Goal: Transaction & Acquisition: Download file/media

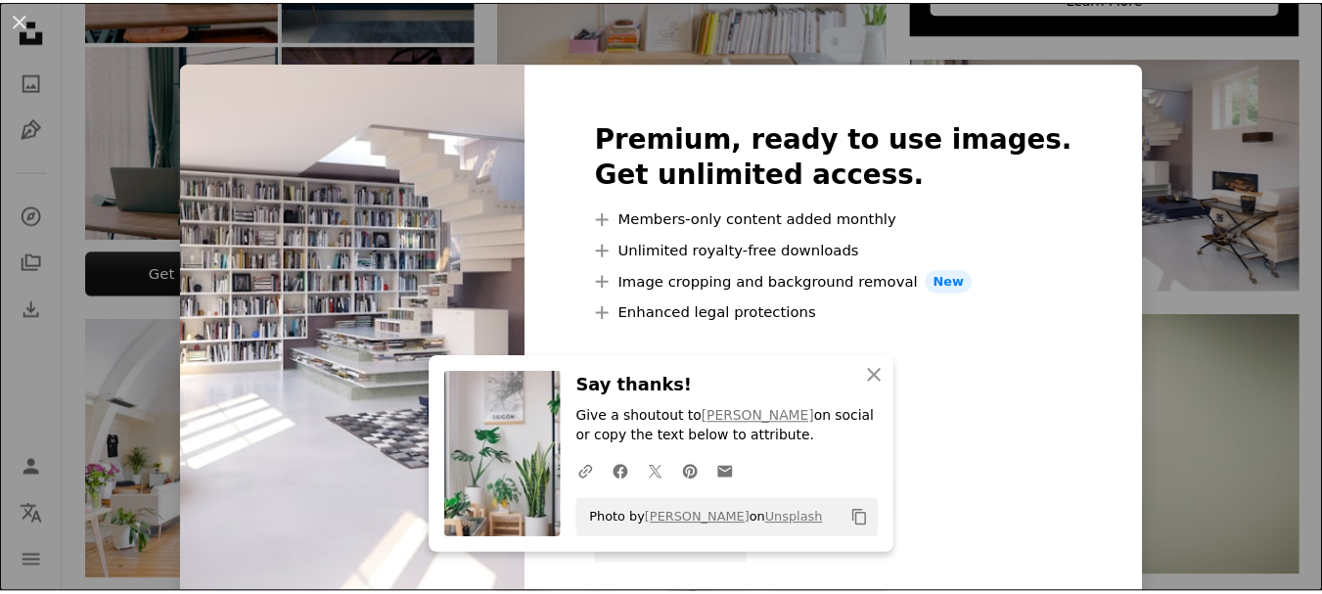
scroll to position [748, 0]
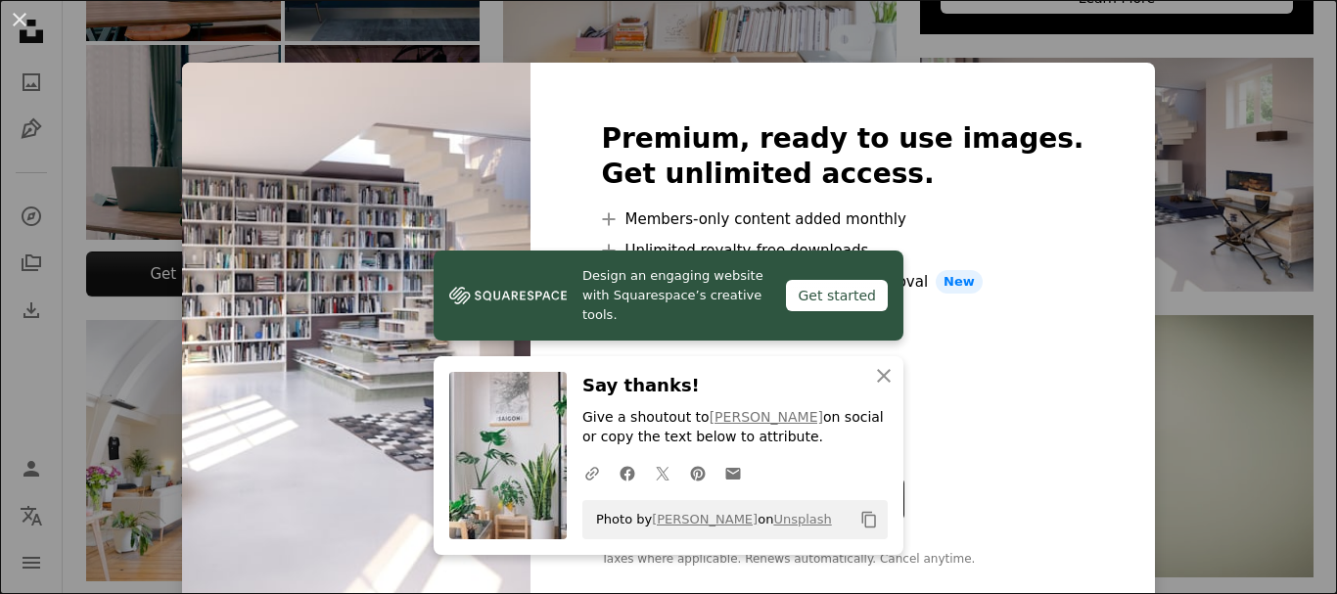
click at [1174, 306] on div "An X shape Premium, ready to use images. Get unlimited access. A plus sign Memb…" at bounding box center [668, 297] width 1337 height 594
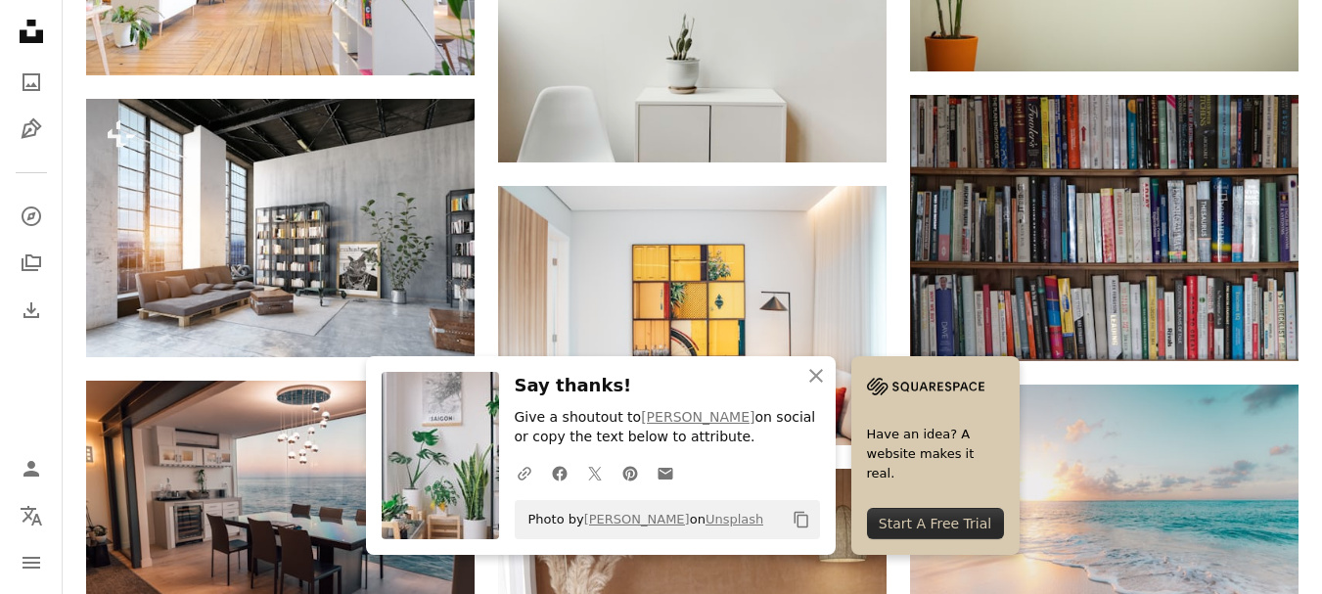
scroll to position [1297, 0]
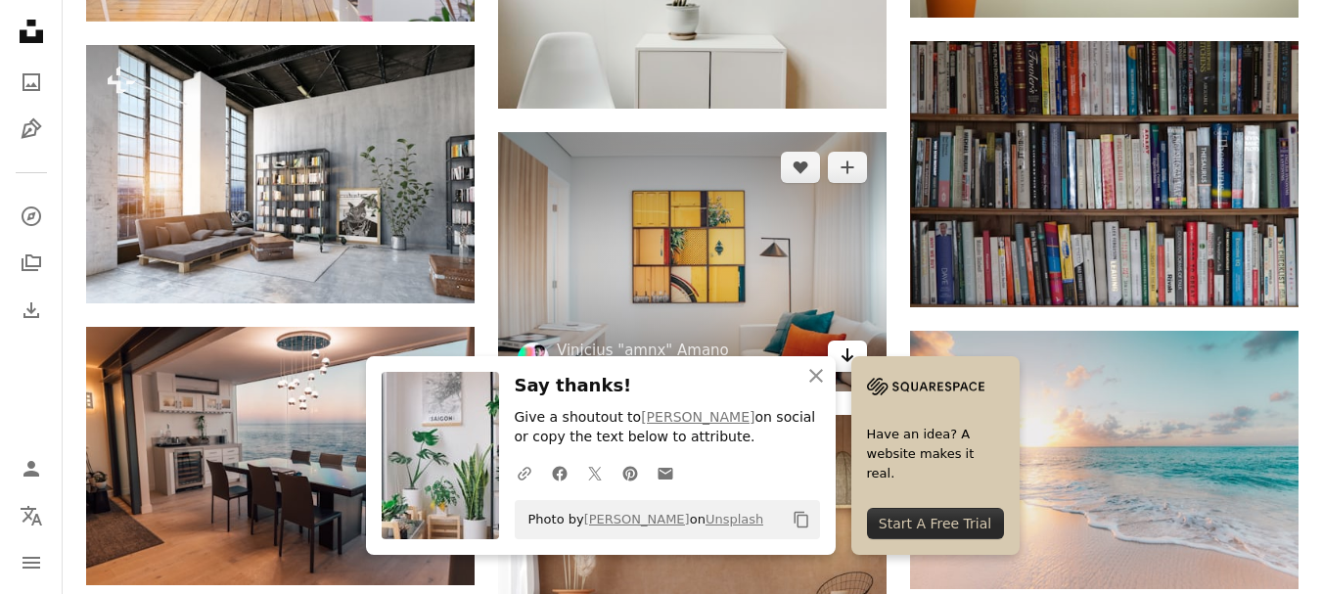
click at [842, 346] on icon "Arrow pointing down" at bounding box center [848, 354] width 16 height 23
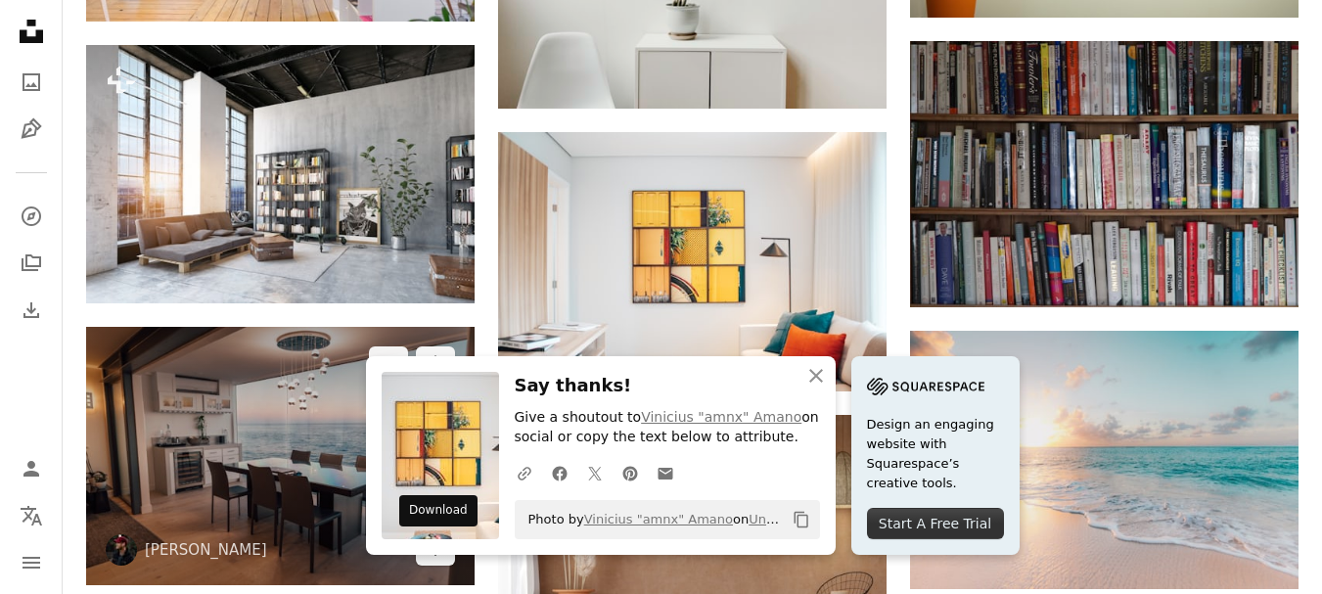
click at [447, 564] on link "Arrow pointing down" at bounding box center [435, 549] width 39 height 31
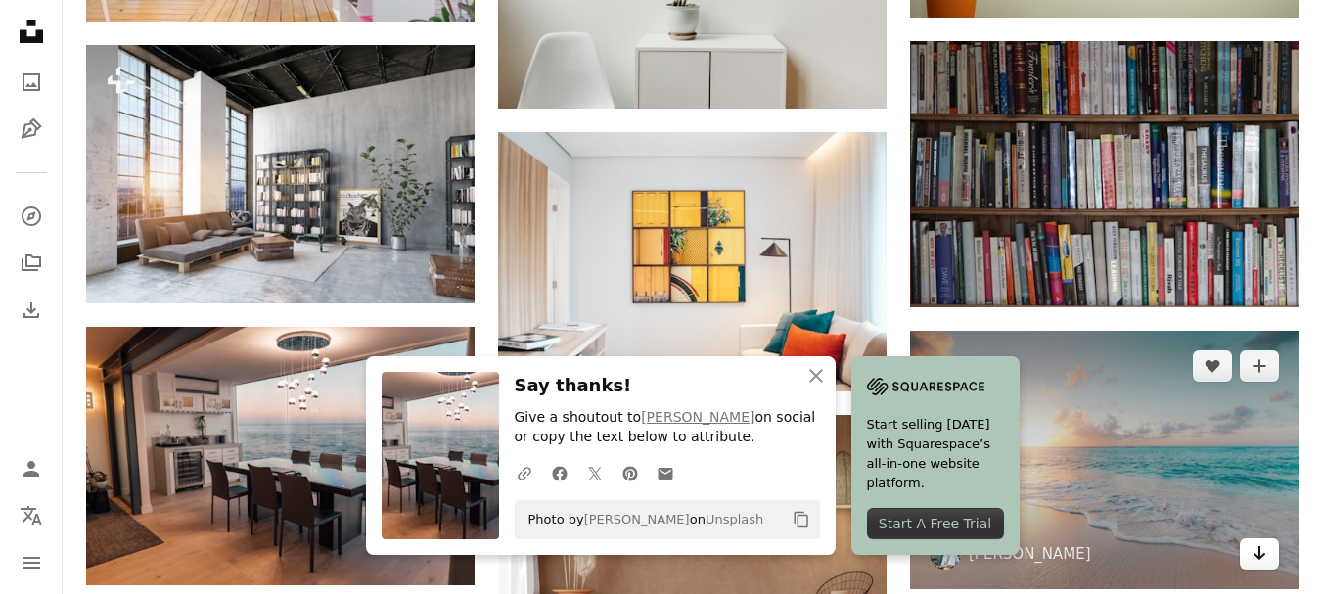
click at [1272, 559] on link "Arrow pointing down" at bounding box center [1259, 553] width 39 height 31
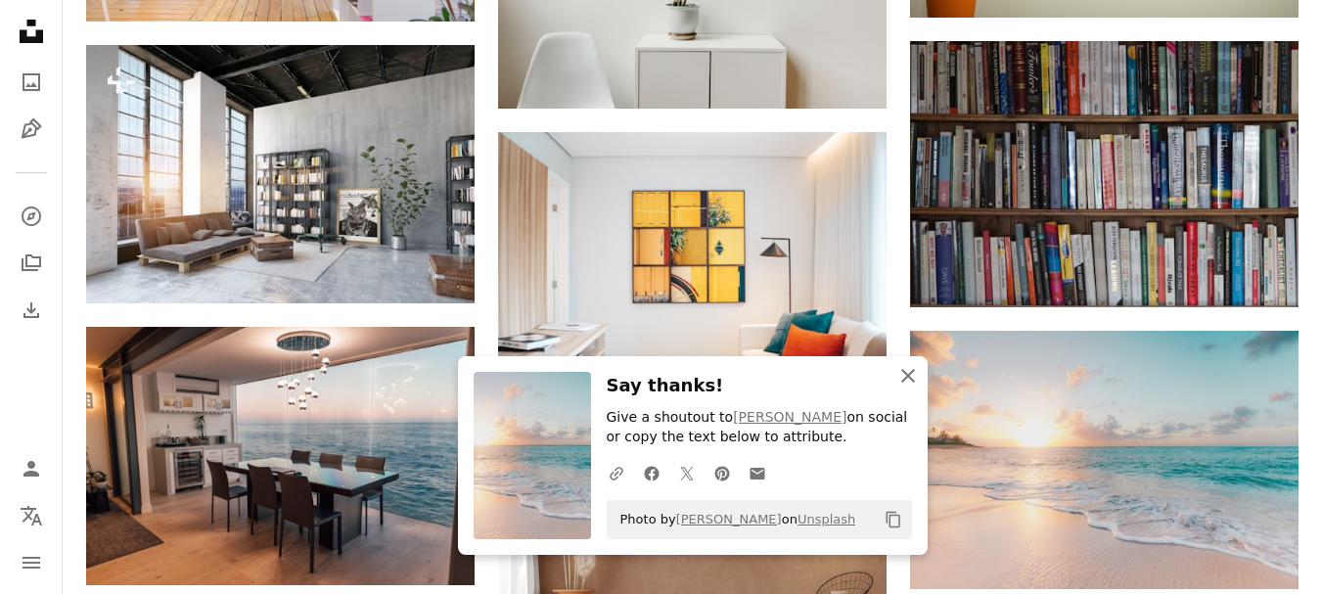
click at [910, 371] on icon "An X shape" at bounding box center [907, 375] width 23 height 23
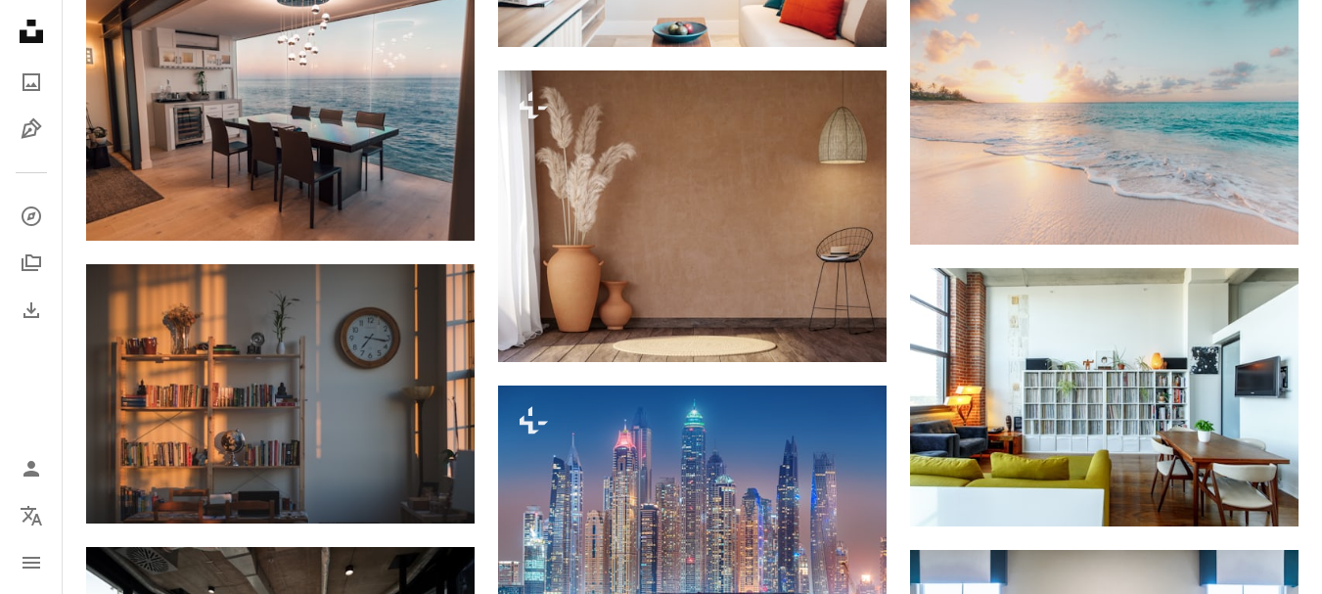
scroll to position [1653, 0]
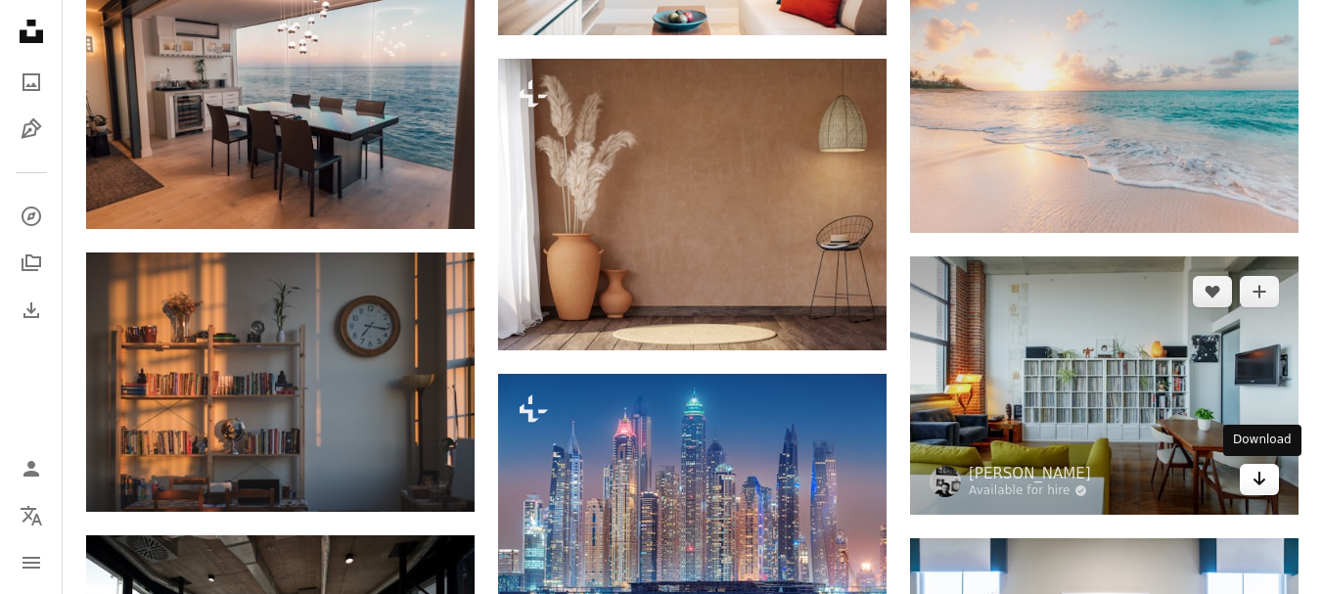
click at [1259, 492] on link "Arrow pointing down" at bounding box center [1259, 479] width 39 height 31
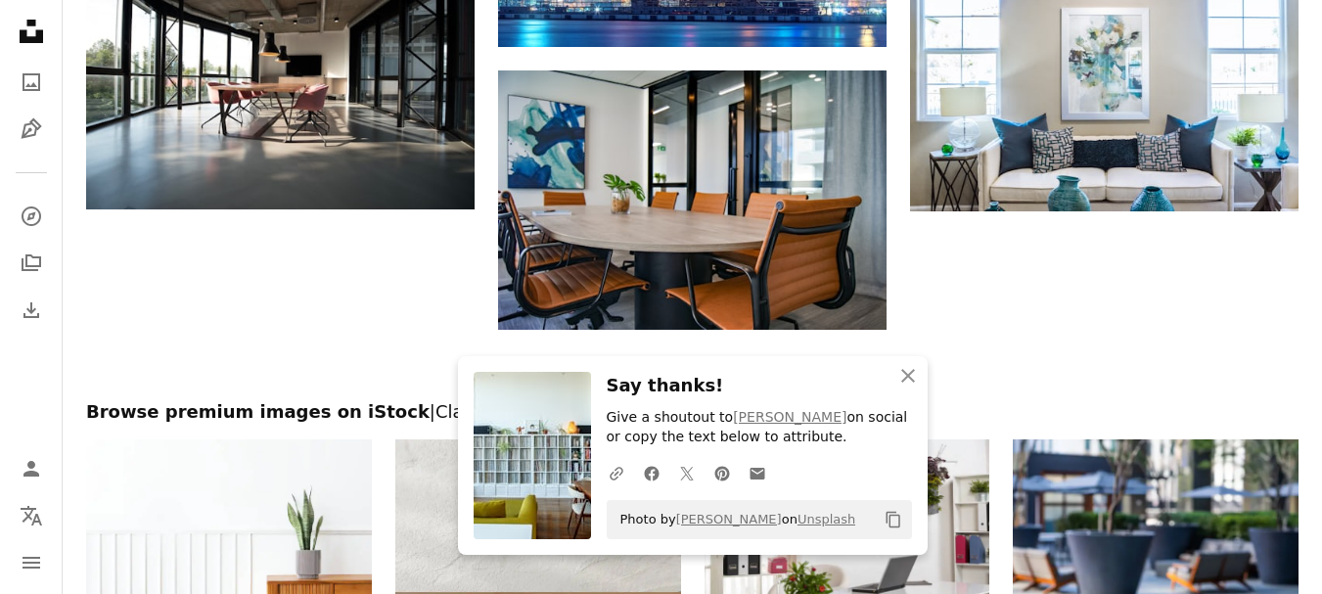
scroll to position [2220, 0]
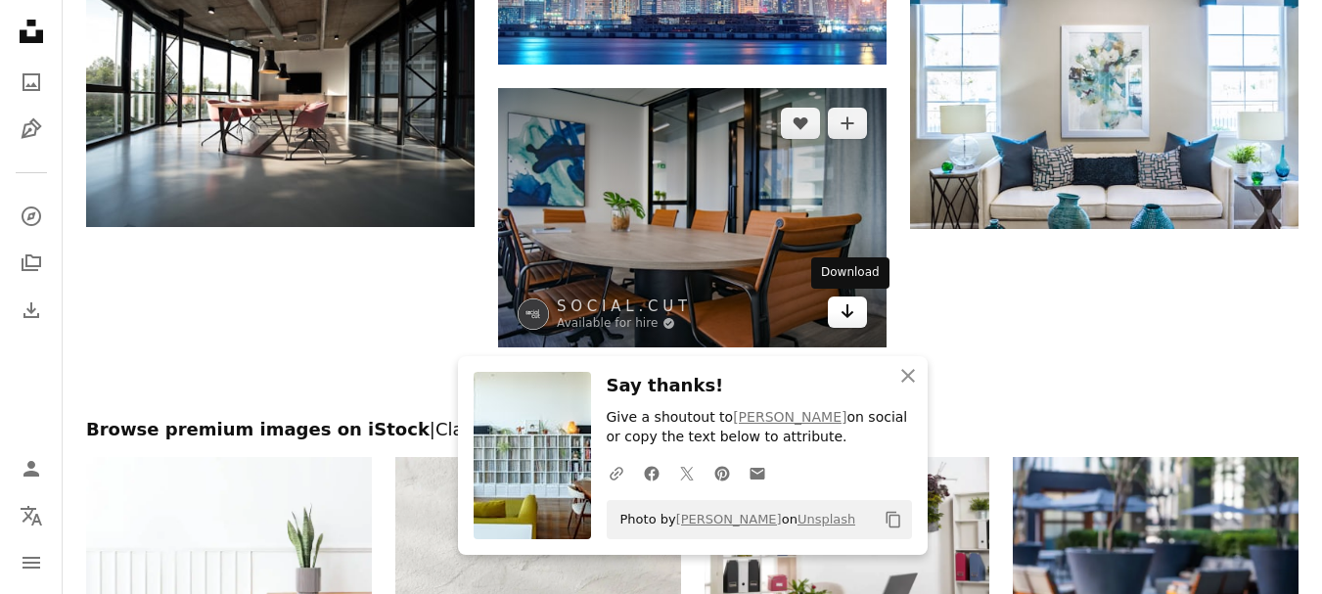
click at [851, 323] on link "Arrow pointing down" at bounding box center [847, 311] width 39 height 31
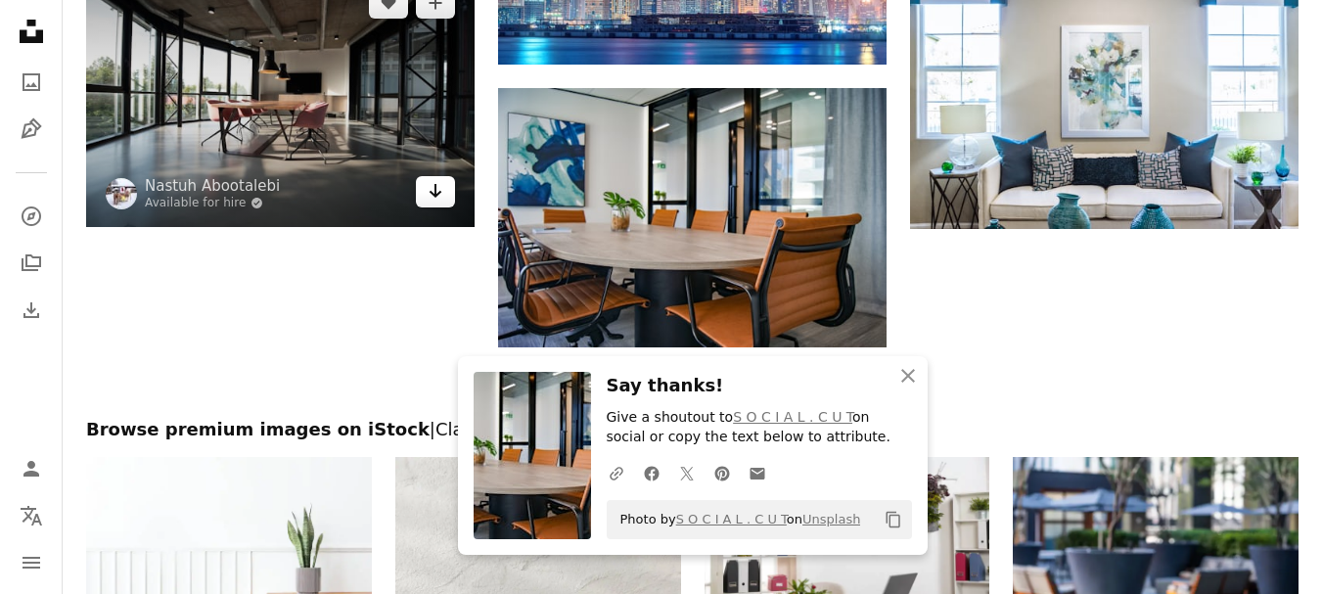
click at [431, 190] on icon "Arrow pointing down" at bounding box center [436, 190] width 16 height 23
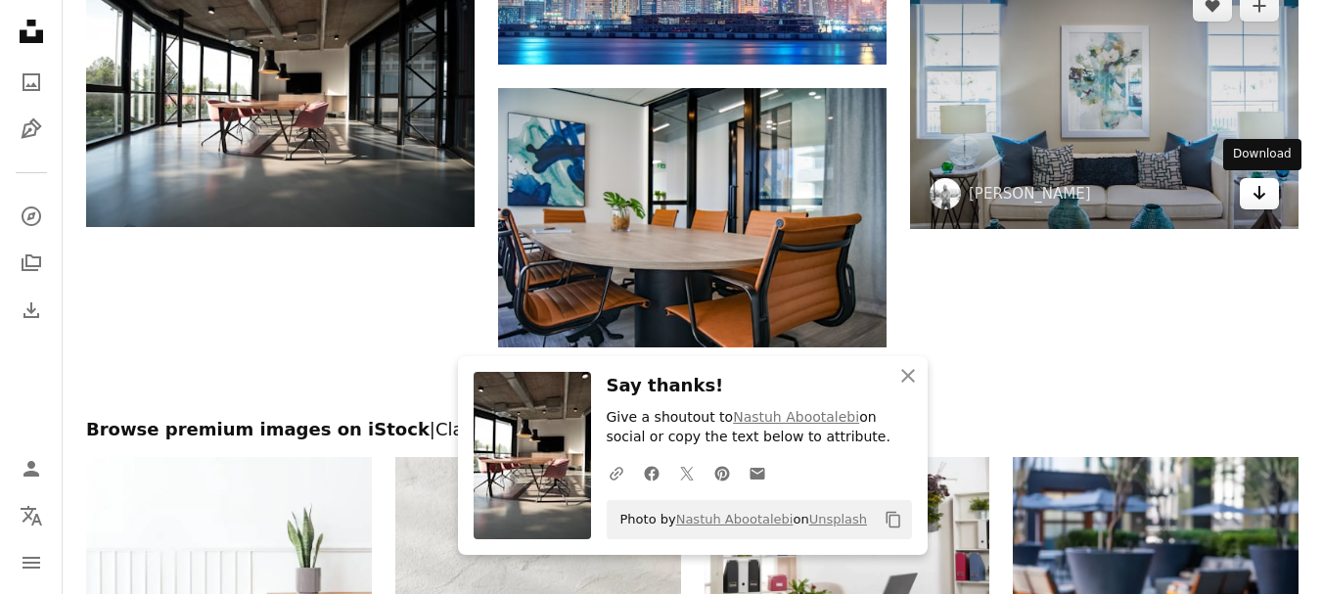
click at [1270, 202] on link "Arrow pointing down" at bounding box center [1259, 193] width 39 height 31
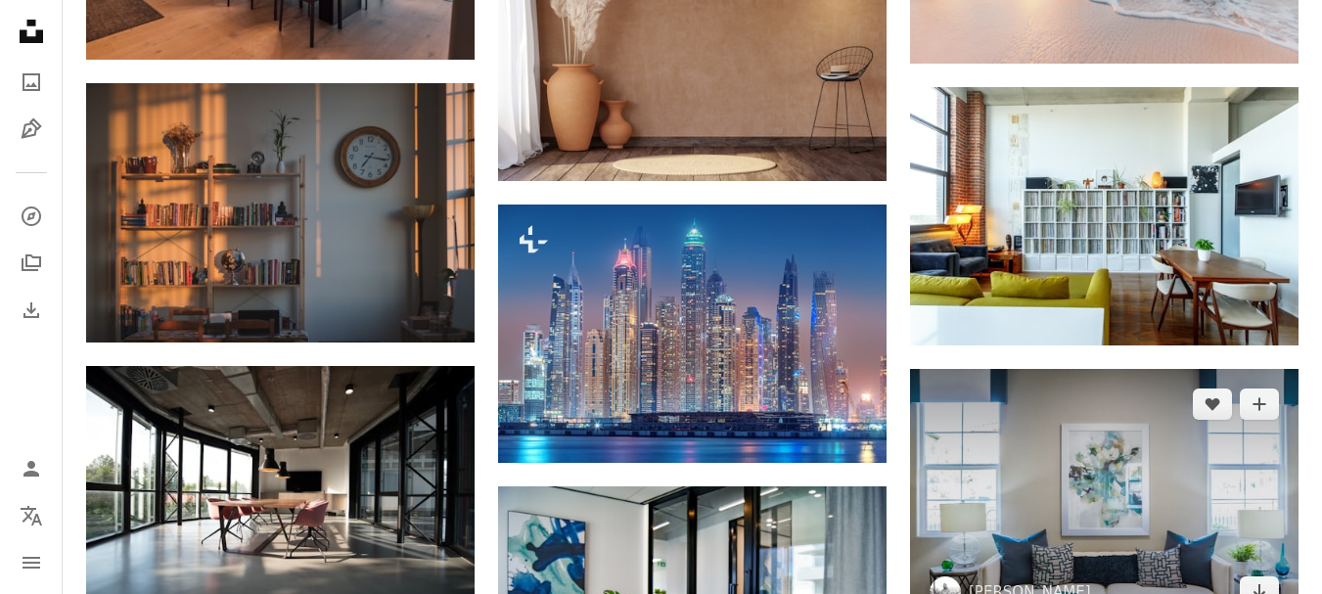
scroll to position [1816, 0]
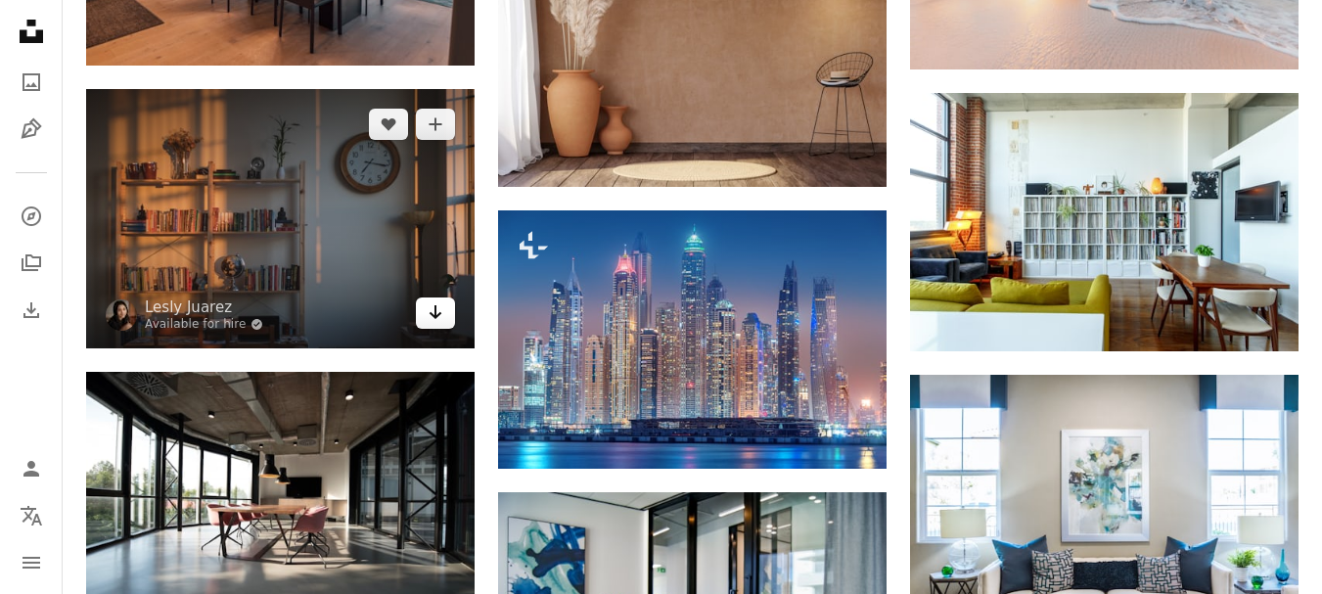
click at [441, 311] on icon "Arrow pointing down" at bounding box center [436, 311] width 16 height 23
